Goal: Information Seeking & Learning: Find specific fact

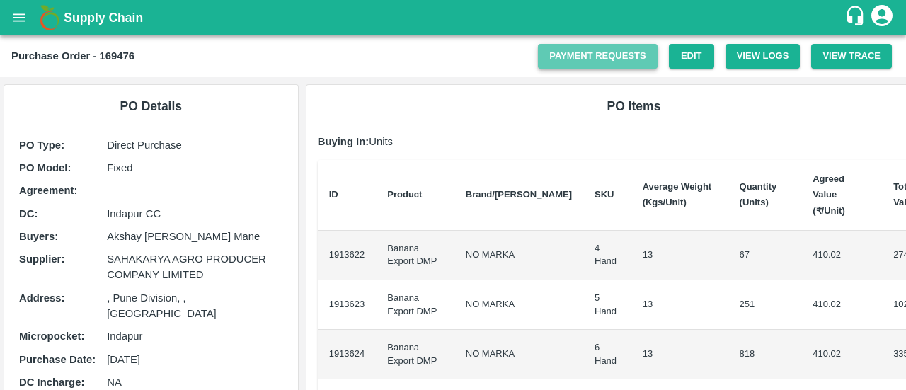
click at [624, 49] on link "Payment Requests" at bounding box center [598, 56] width 120 height 25
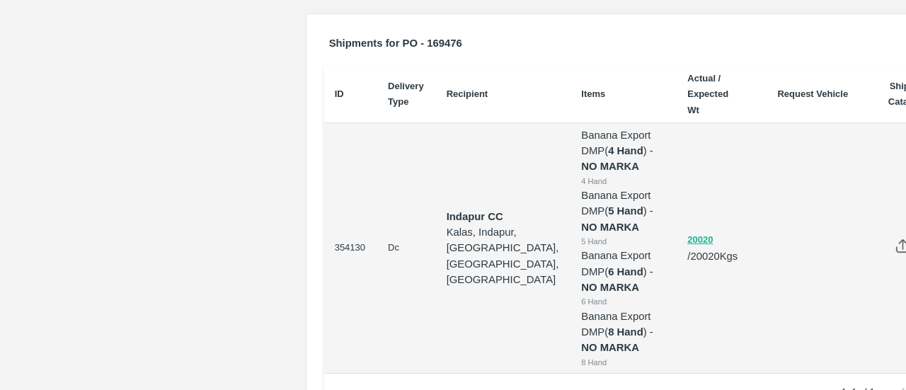
scroll to position [605, 0]
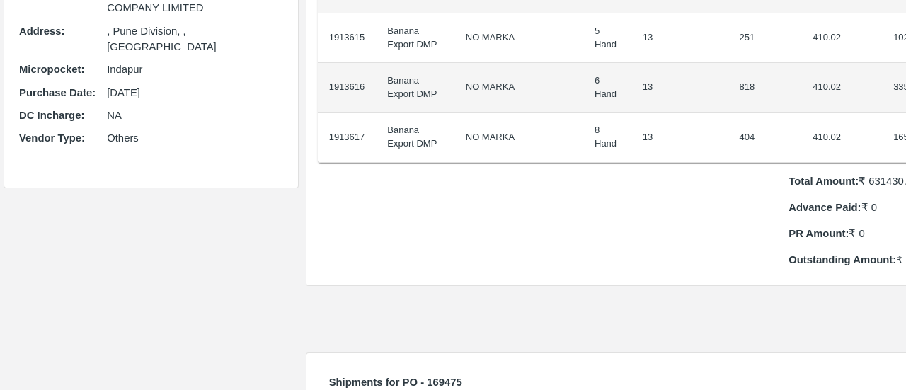
scroll to position [29, 0]
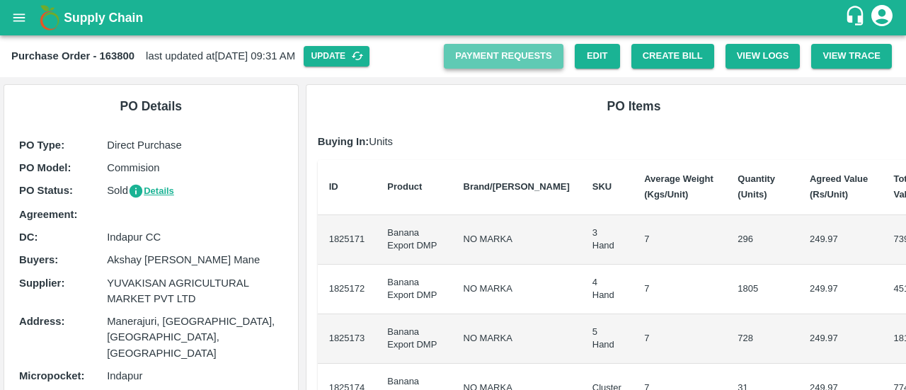
click at [468, 49] on link "Payment Requests" at bounding box center [504, 56] width 120 height 25
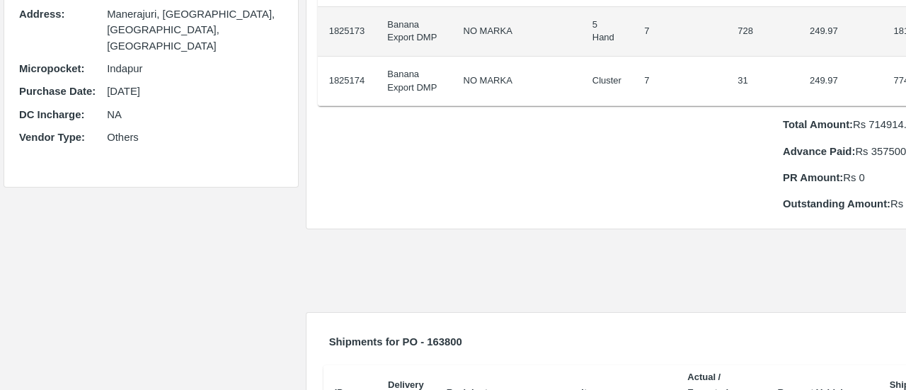
scroll to position [309, 0]
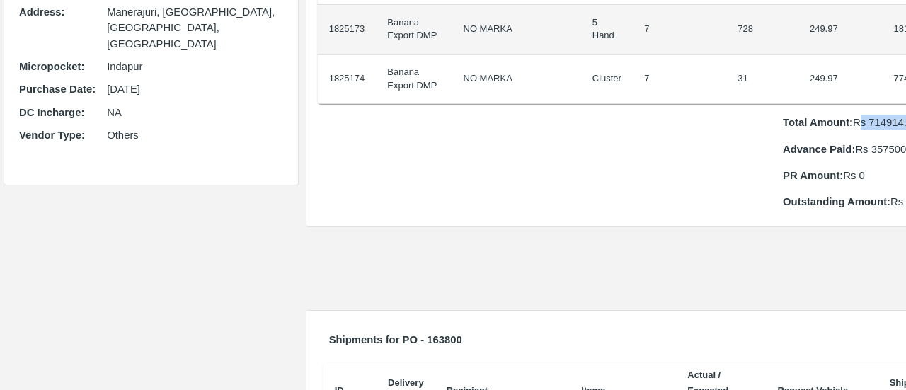
drag, startPoint x: 800, startPoint y: 136, endPoint x: 861, endPoint y: 137, distance: 60.2
click at [861, 130] on p "Total Amount: Rs 714914.2" at bounding box center [866, 123] width 167 height 16
copy p "s 714914.2"
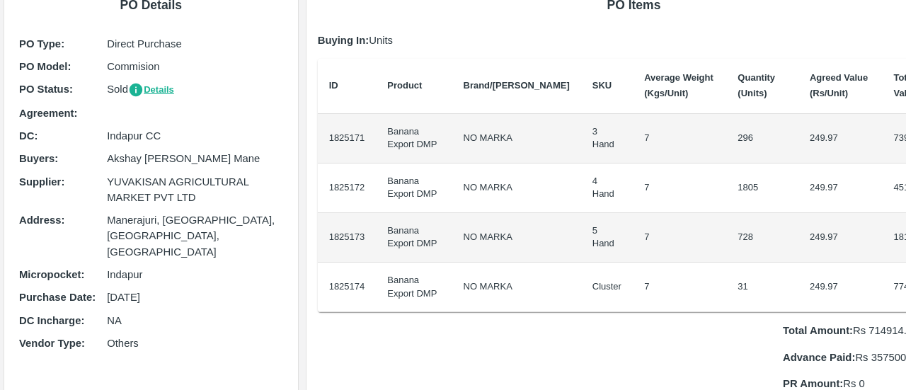
scroll to position [220, 0]
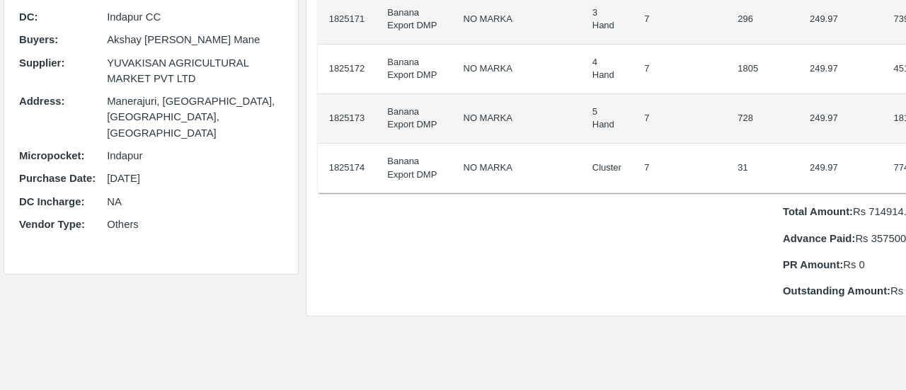
click at [848, 219] on p "Total Amount: Rs 714914.2" at bounding box center [866, 212] width 167 height 16
click at [807, 219] on p "Total Amount: Rs 714914.2" at bounding box center [866, 212] width 167 height 16
copy p "714914.2"
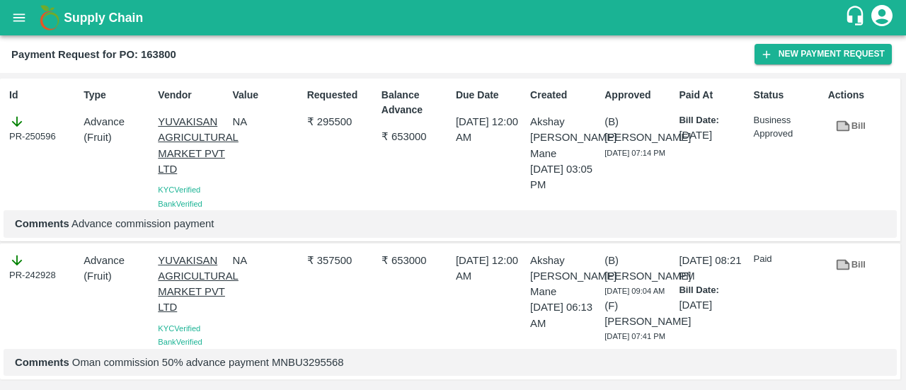
scroll to position [40, 0]
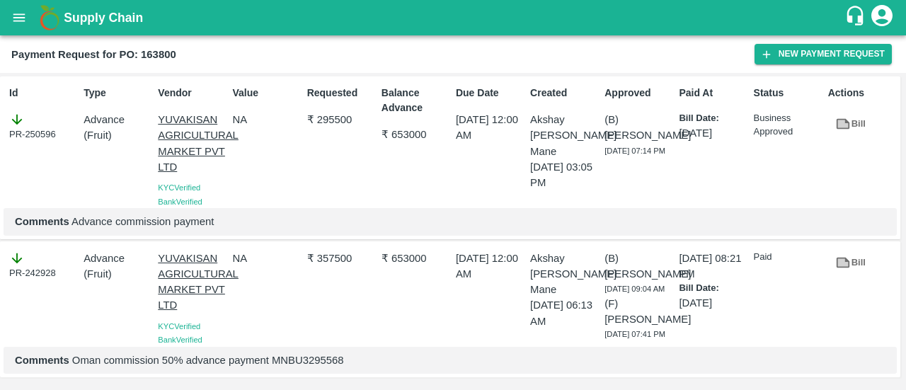
click at [296, 367] on div "Comments Oman commission 50% advance payment MNBU3295568" at bounding box center [450, 360] width 893 height 27
click at [296, 367] on p "Comments Oman commission 50% advance payment MNBU3295568" at bounding box center [450, 360] width 870 height 16
copy p "MNBU3295568"
click at [846, 116] on icon at bounding box center [843, 124] width 16 height 16
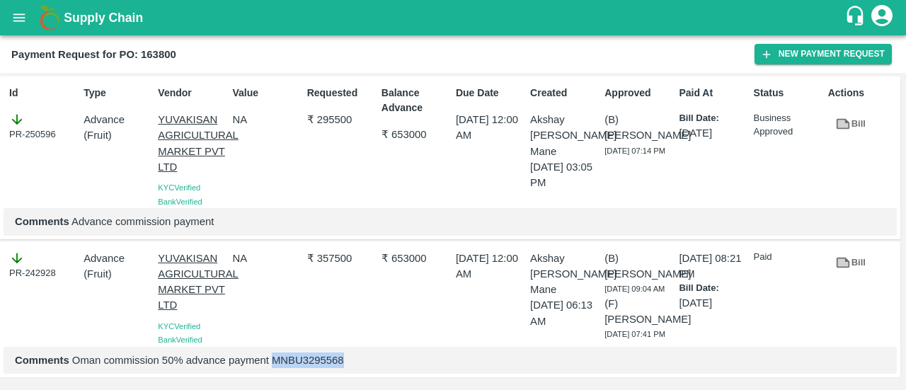
copy p "MNBU3295568"
